Goal: Navigation & Orientation: Find specific page/section

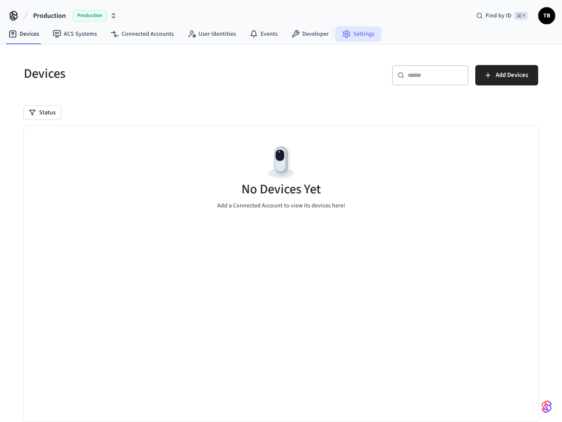
click at [348, 37] on link "Settings" at bounding box center [358, 33] width 46 height 15
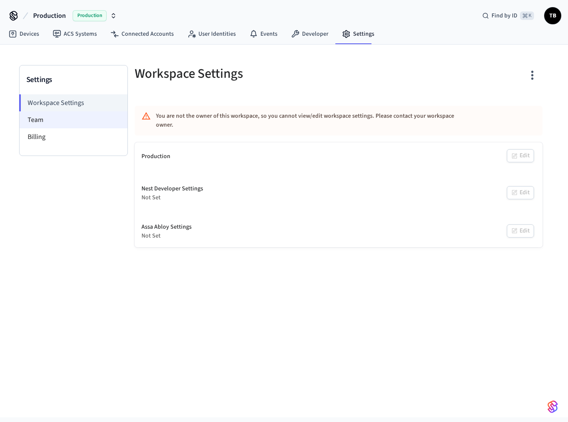
click at [44, 117] on li "Team" at bounding box center [74, 119] width 108 height 17
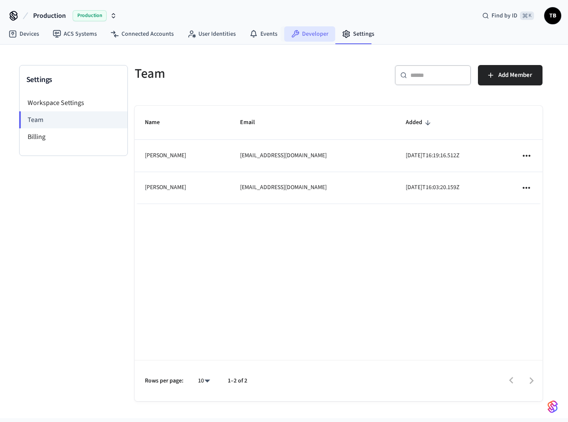
click at [309, 34] on link "Developer" at bounding box center [309, 33] width 51 height 15
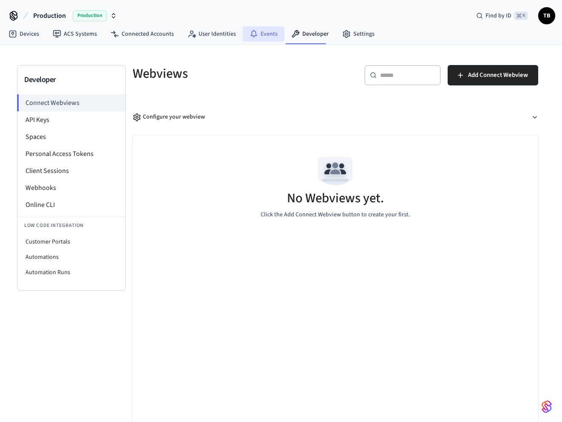
click at [264, 31] on link "Events" at bounding box center [264, 33] width 42 height 15
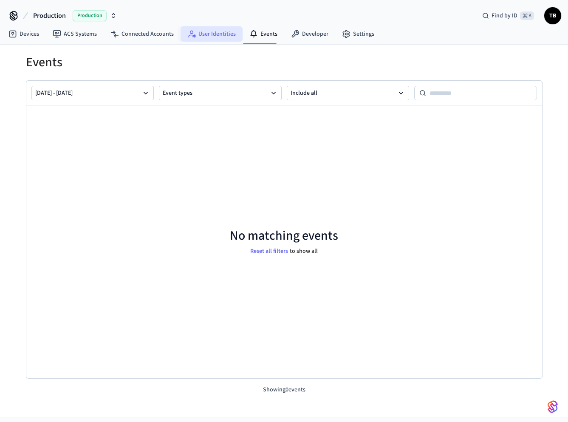
click at [212, 32] on link "User Identities" at bounding box center [212, 33] width 62 height 15
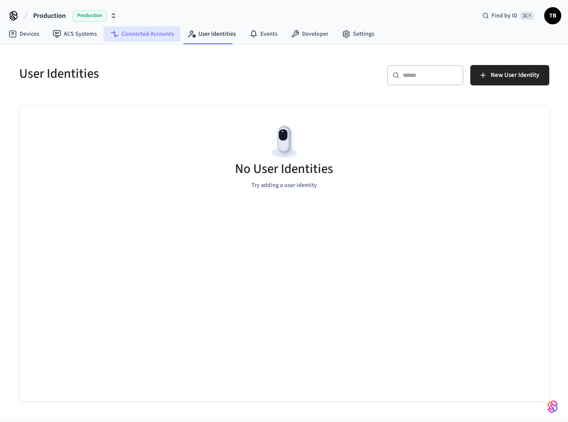
click at [150, 29] on link "Connected Accounts" at bounding box center [142, 33] width 77 height 15
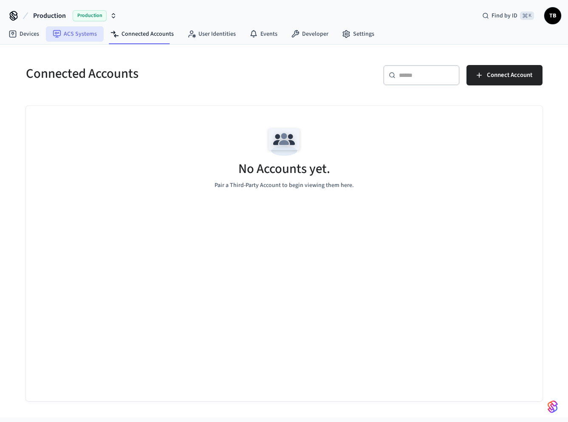
click at [75, 29] on link "ACS Systems" at bounding box center [75, 33] width 58 height 15
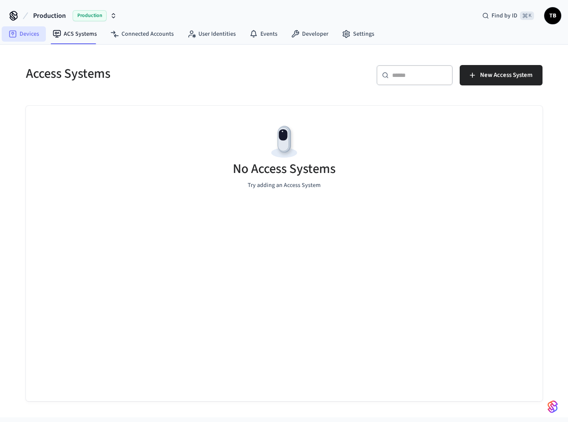
click at [32, 36] on link "Devices" at bounding box center [24, 33] width 44 height 15
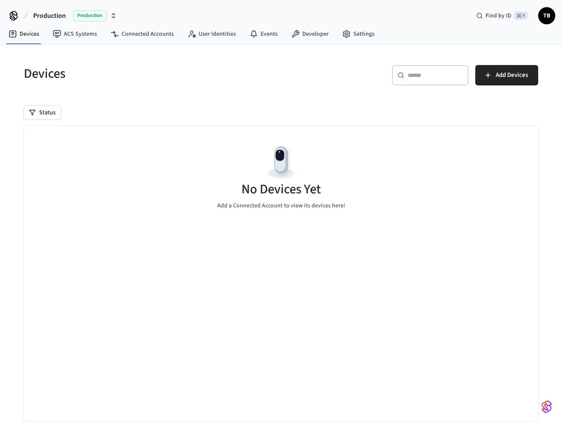
click at [548, 16] on span "TB" at bounding box center [546, 15] width 15 height 15
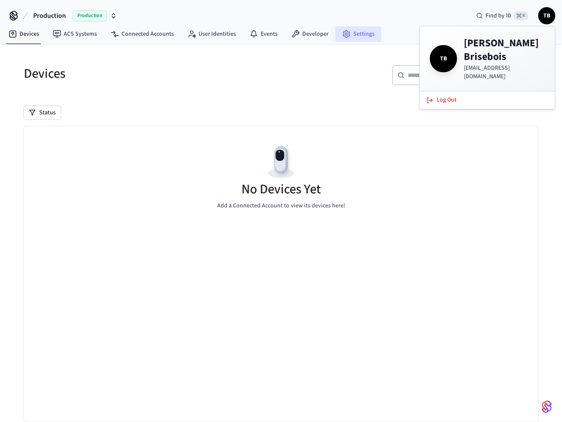
click at [345, 36] on icon at bounding box center [346, 34] width 9 height 9
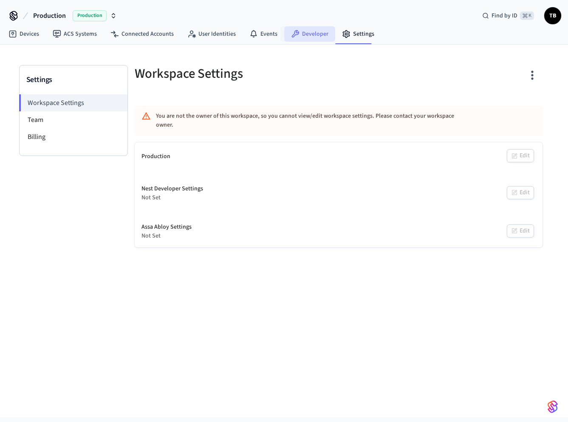
click at [306, 34] on link "Developer" at bounding box center [309, 33] width 51 height 15
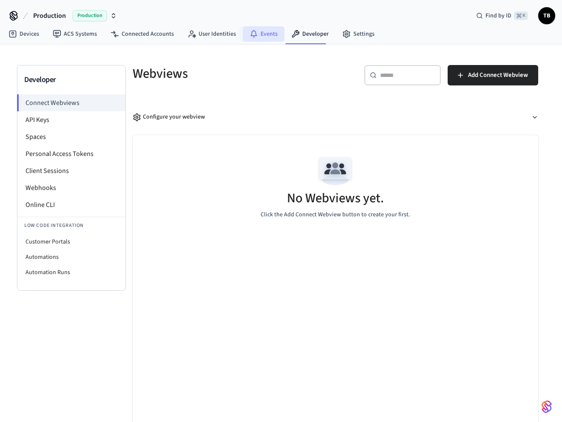
click at [258, 34] on link "Events" at bounding box center [264, 33] width 42 height 15
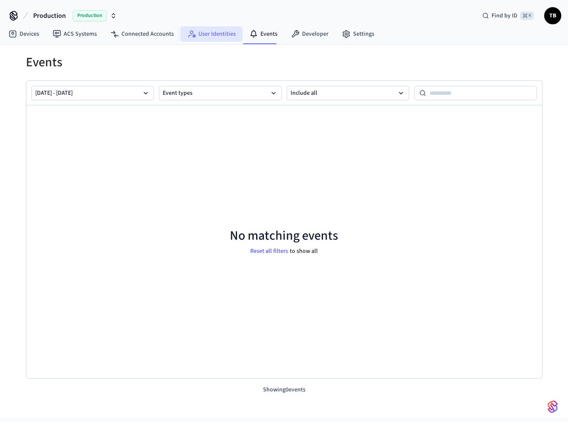
click at [205, 29] on link "User Identities" at bounding box center [212, 33] width 62 height 15
